Goal: Task Accomplishment & Management: Use online tool/utility

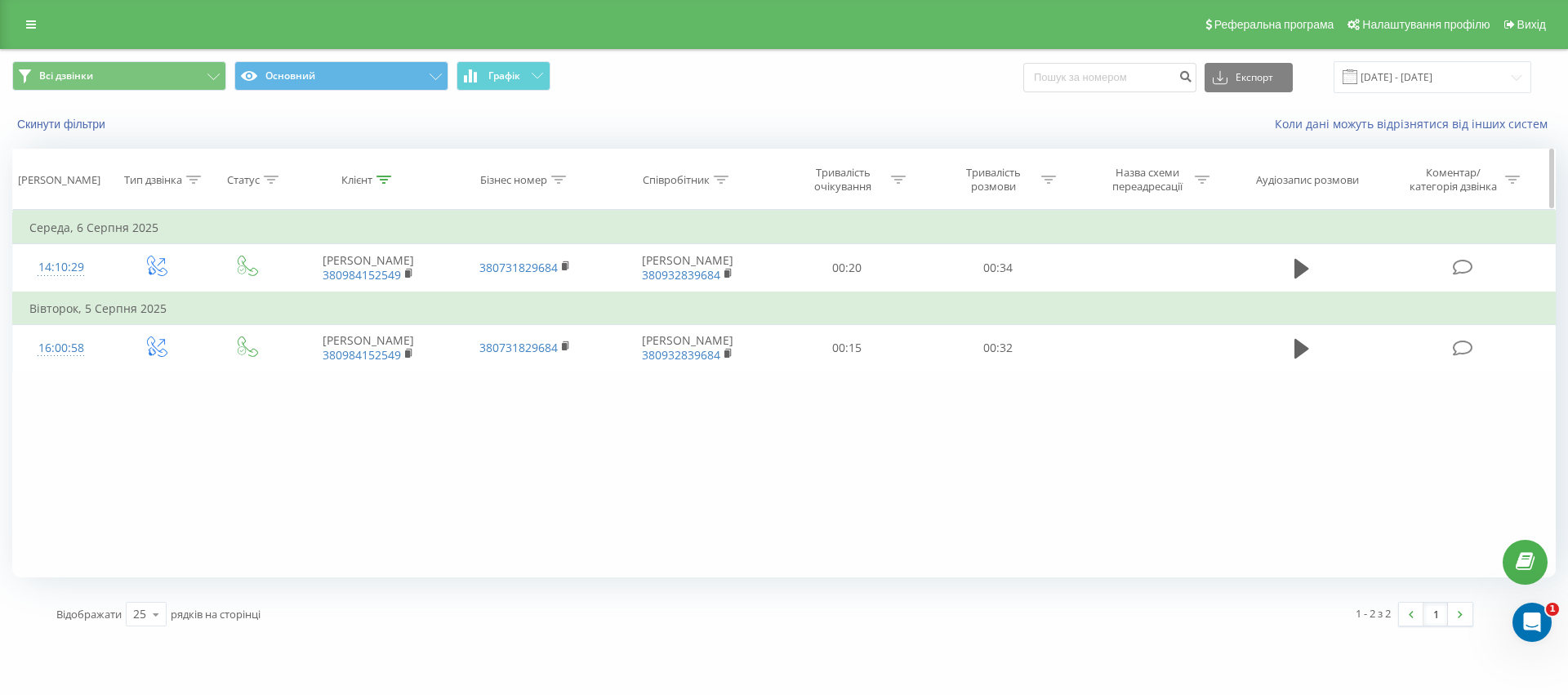
click at [392, 181] on div "Клієнт" at bounding box center [368, 180] width 156 height 14
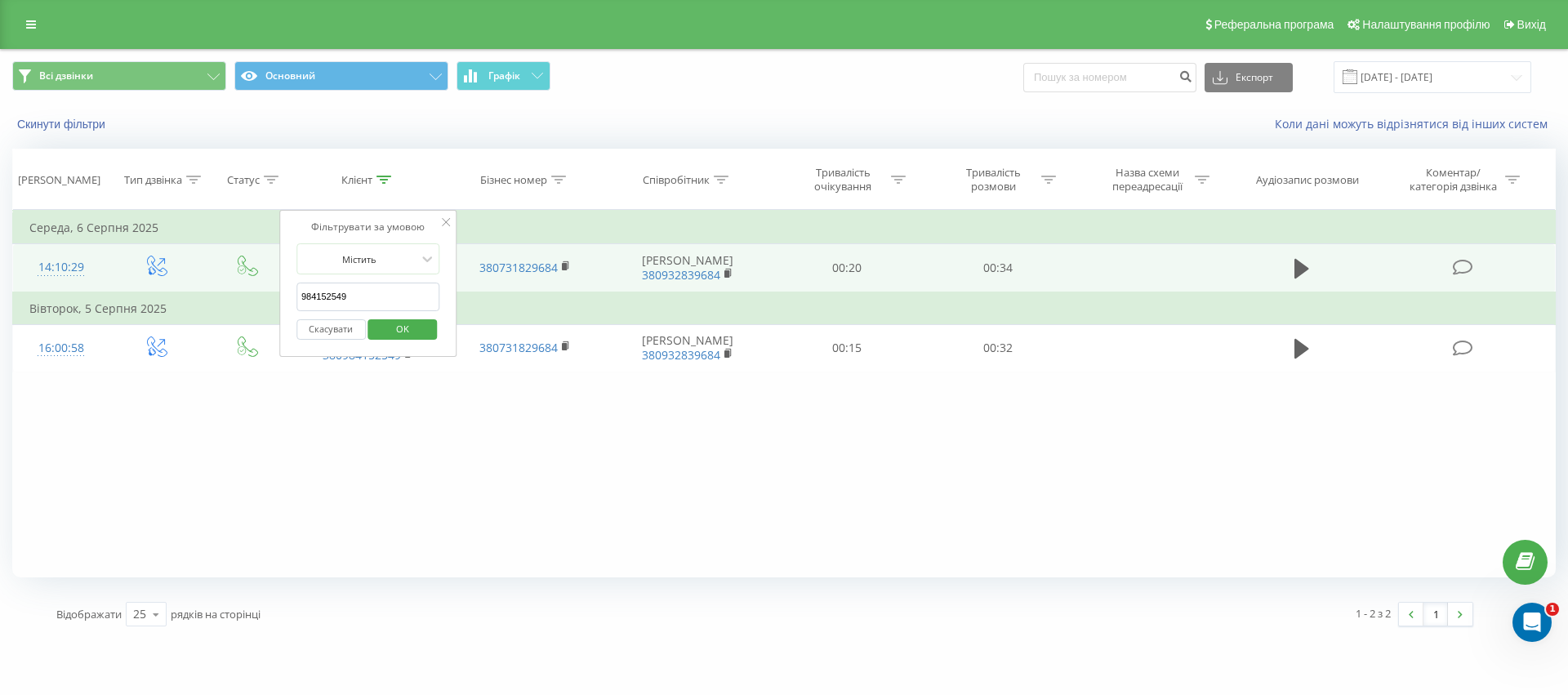
drag, startPoint x: 369, startPoint y: 296, endPoint x: 156, endPoint y: 282, distance: 213.5
click at [156, 282] on table "Фільтрувати за умовою Дорівнює Введіть значення Скасувати OK Фільтрувати за умо…" at bounding box center [783, 291] width 1543 height 162
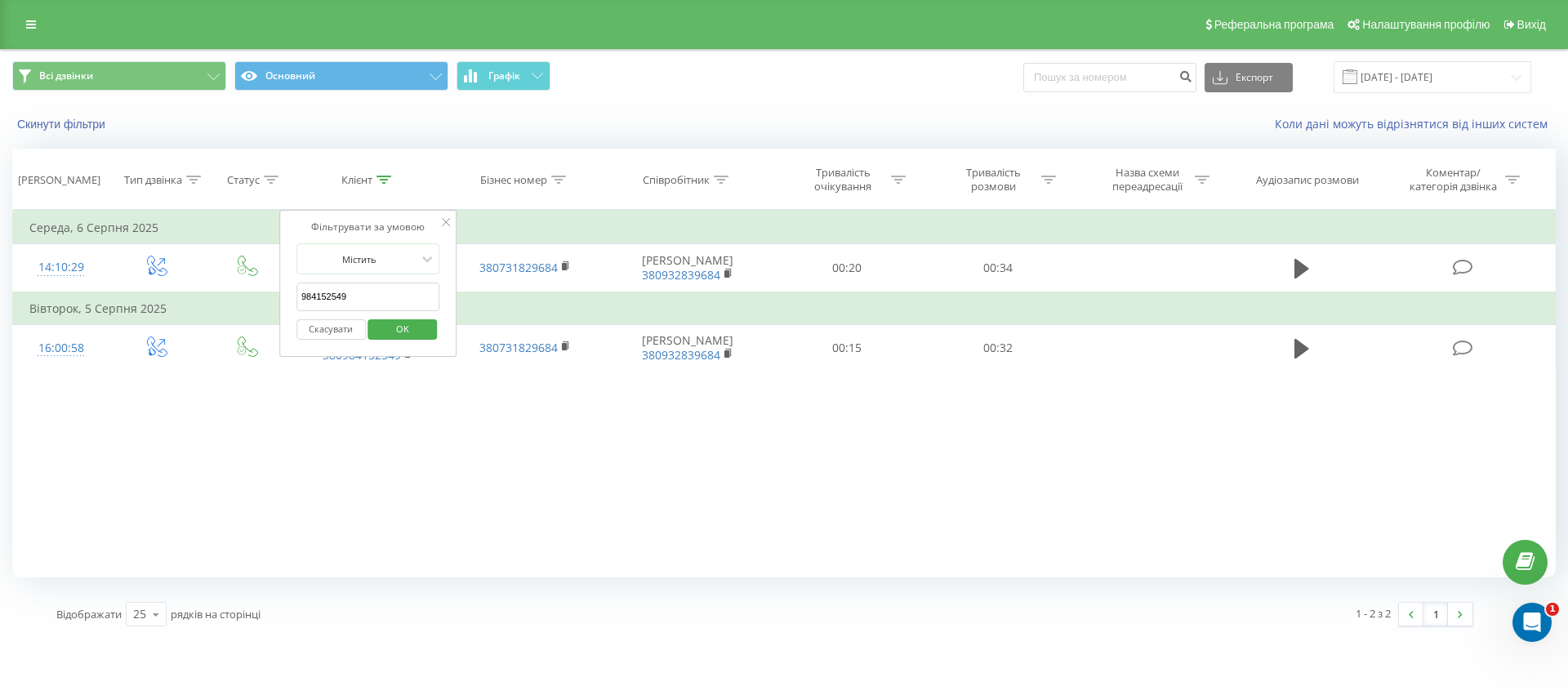
paste input "972 682"
drag, startPoint x: 332, startPoint y: 294, endPoint x: 332, endPoint y: 302, distance: 8.0
click at [332, 293] on input "98 972 6829" at bounding box center [369, 297] width 144 height 29
click at [314, 296] on input "98 9726829" at bounding box center [369, 297] width 144 height 29
click at [416, 328] on span "OK" at bounding box center [403, 329] width 46 height 25
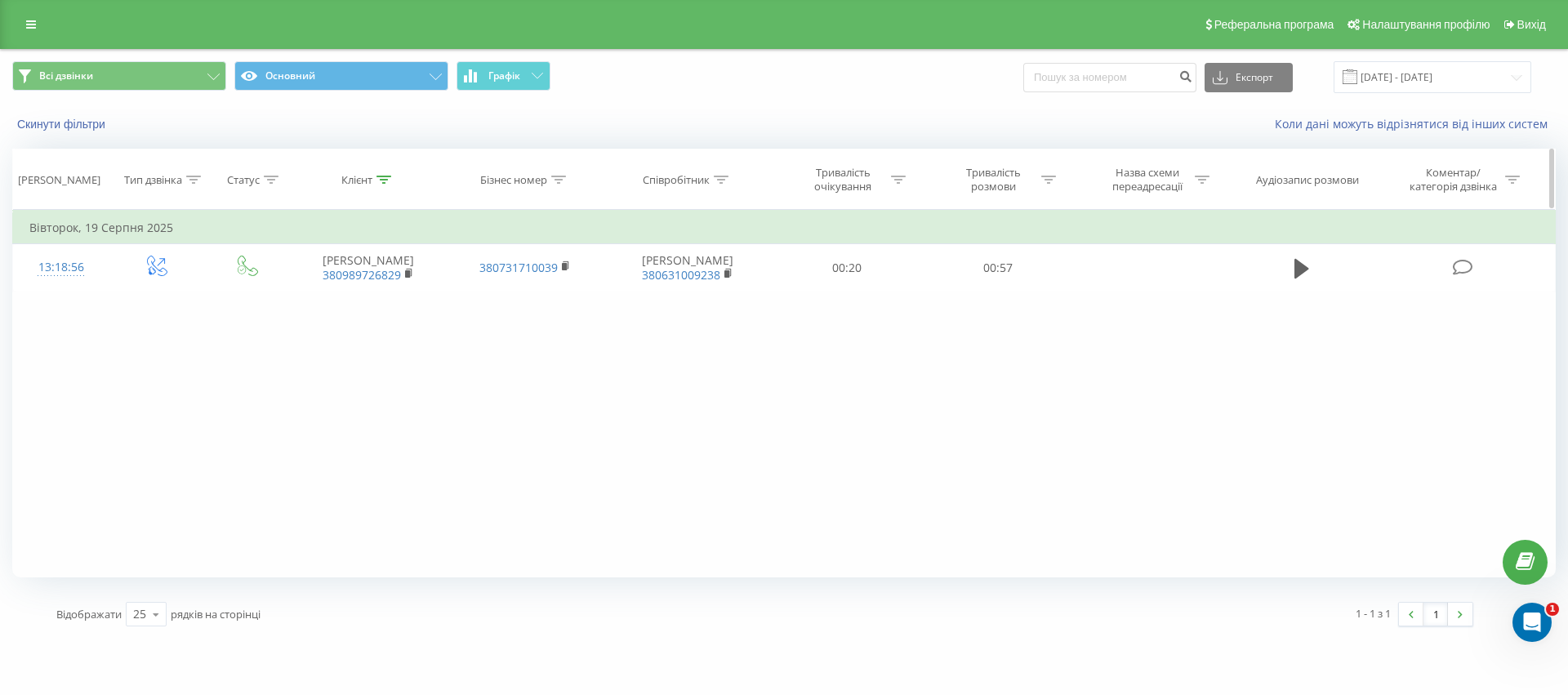
drag, startPoint x: 392, startPoint y: 177, endPoint x: 384, endPoint y: 191, distance: 16.1
click at [392, 177] on icon at bounding box center [383, 180] width 14 height 8
drag, startPoint x: 306, startPoint y: 298, endPoint x: 145, endPoint y: 298, distance: 161.0
click at [159, 294] on div "Фільтрувати за умовою Дорівнює Введіть значення Скасувати OK Фільтрувати за умо…" at bounding box center [783, 393] width 1543 height 368
paste input "63 363 823"
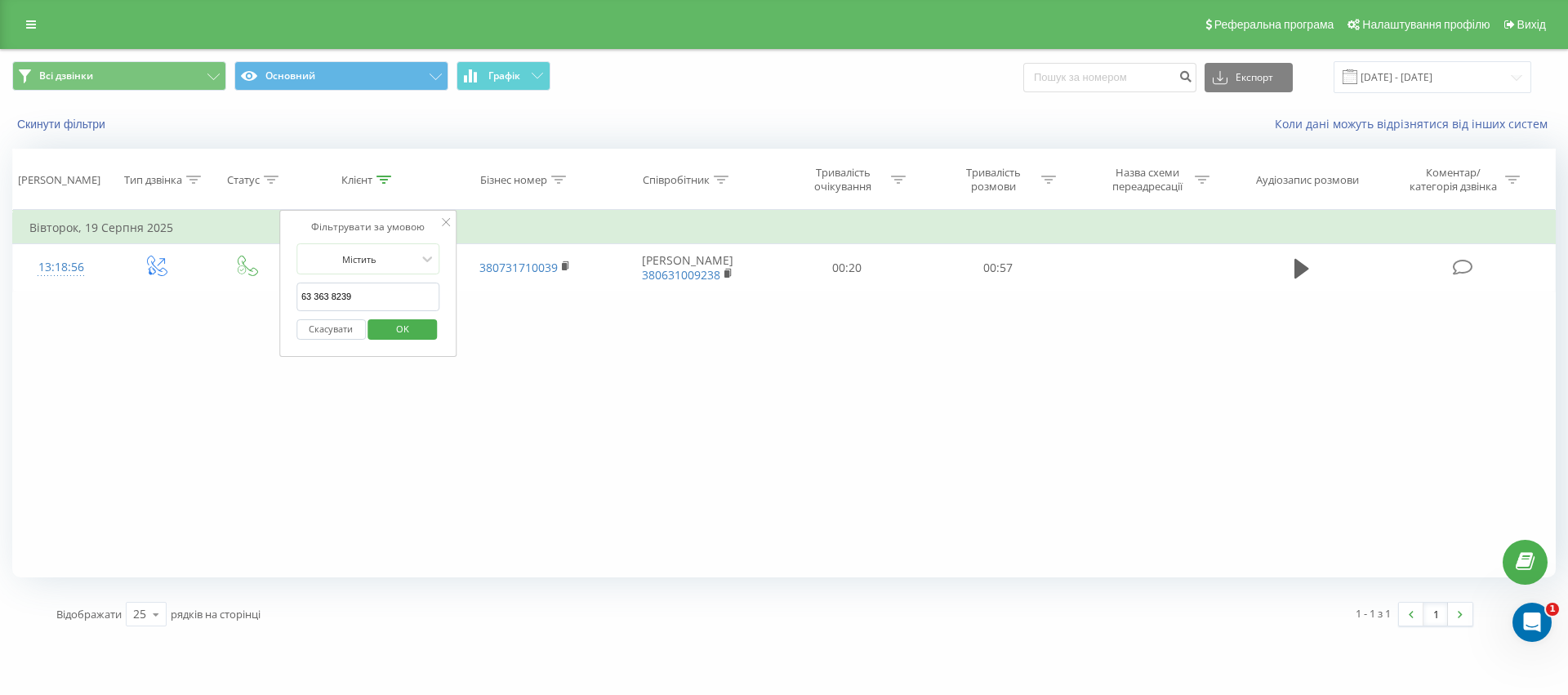
click at [332, 292] on input "63 363 8239" at bounding box center [369, 297] width 144 height 29
click at [314, 293] on input "63 3638239" at bounding box center [369, 297] width 144 height 29
type input "633638239"
click at [407, 329] on span "OK" at bounding box center [403, 329] width 46 height 25
